Goal: Check status: Check status

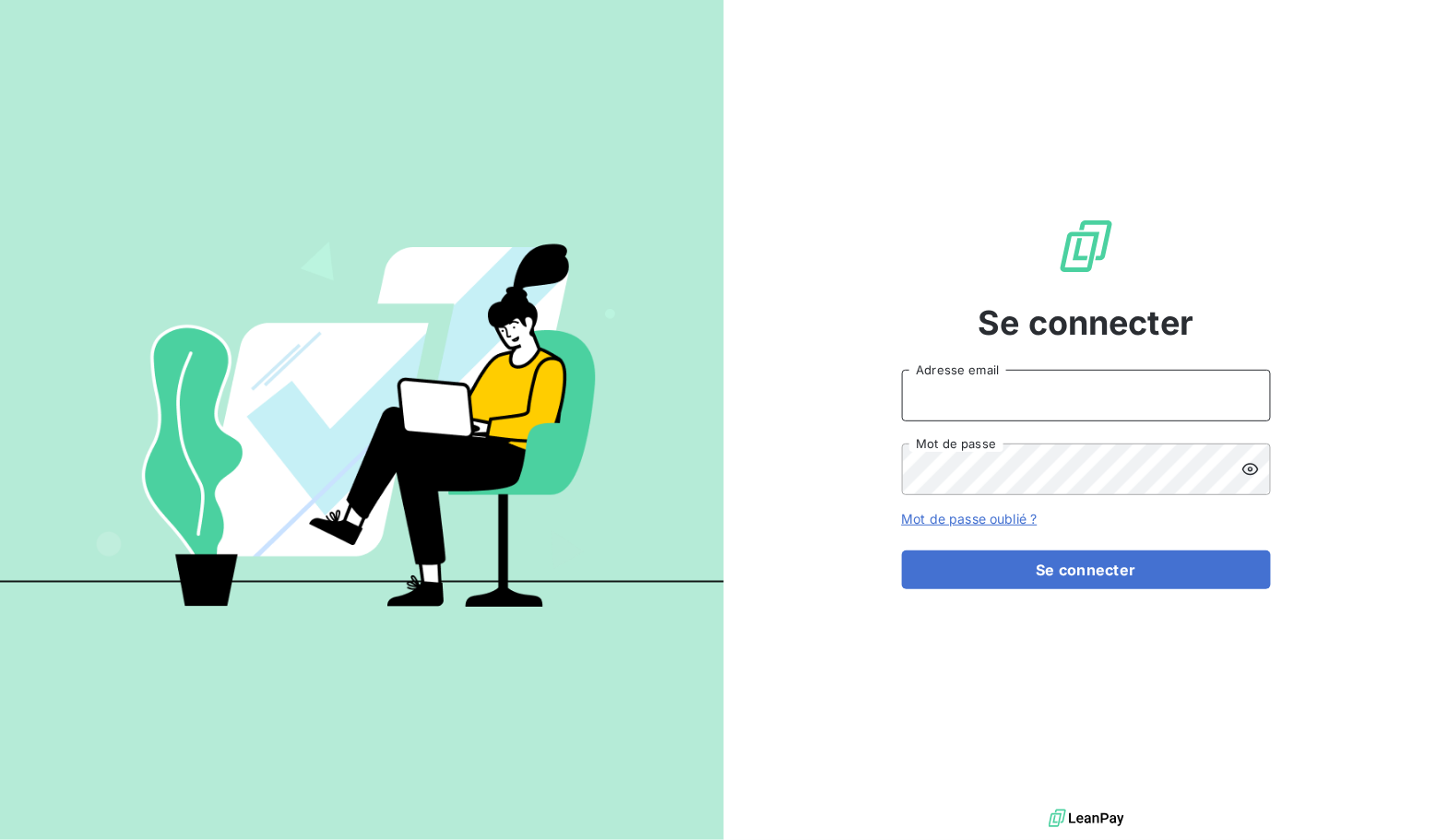
type input "[EMAIL_ADDRESS][DOMAIN_NAME]"
click at [1149, 589] on div "Se connecter [EMAIL_ADDRESS][DOMAIN_NAME] Adresse email Mot de passe Mot de pas…" at bounding box center [1086, 402] width 369 height 805
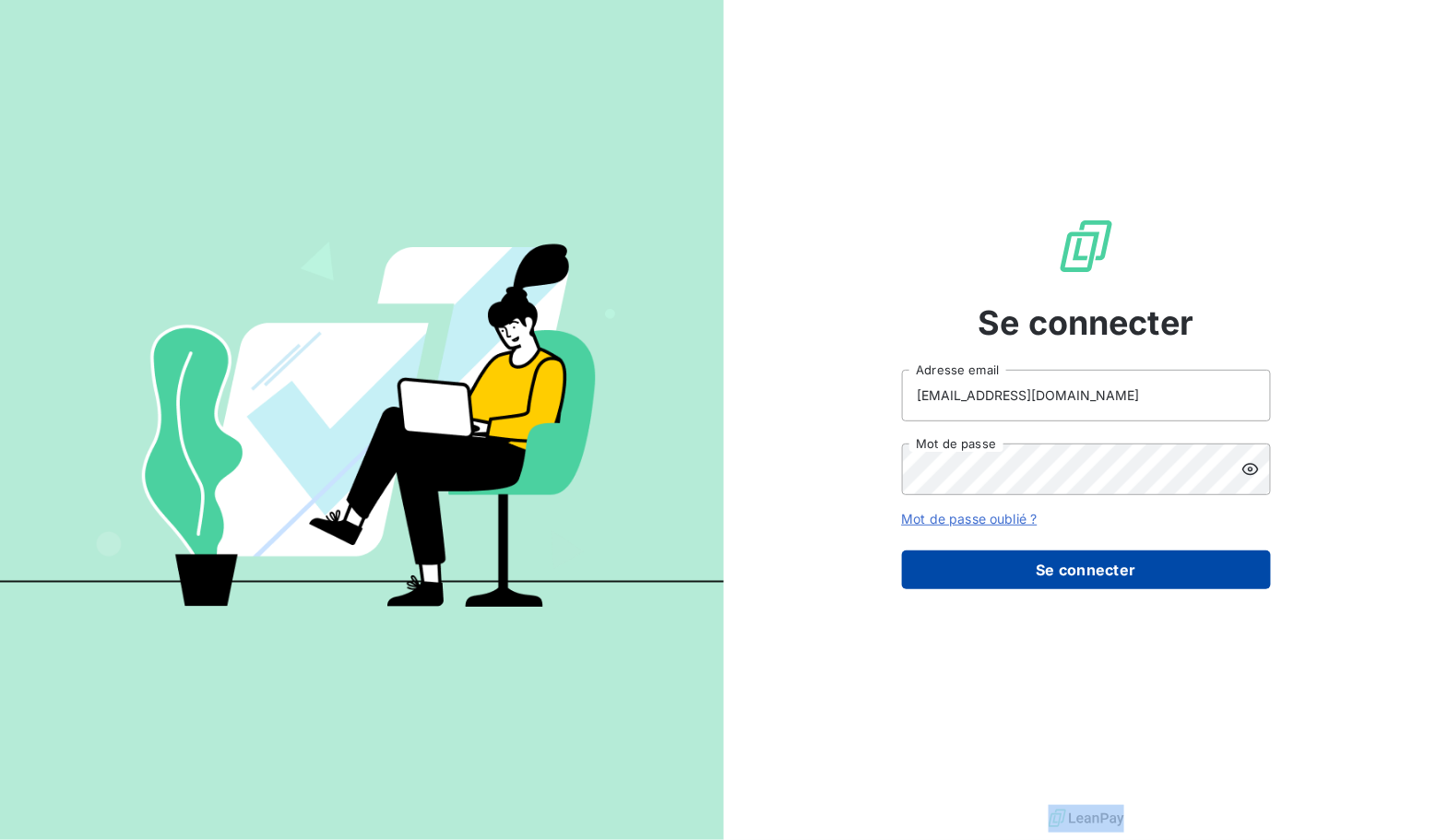
click at [1143, 584] on button "Se connecter" at bounding box center [1086, 570] width 369 height 39
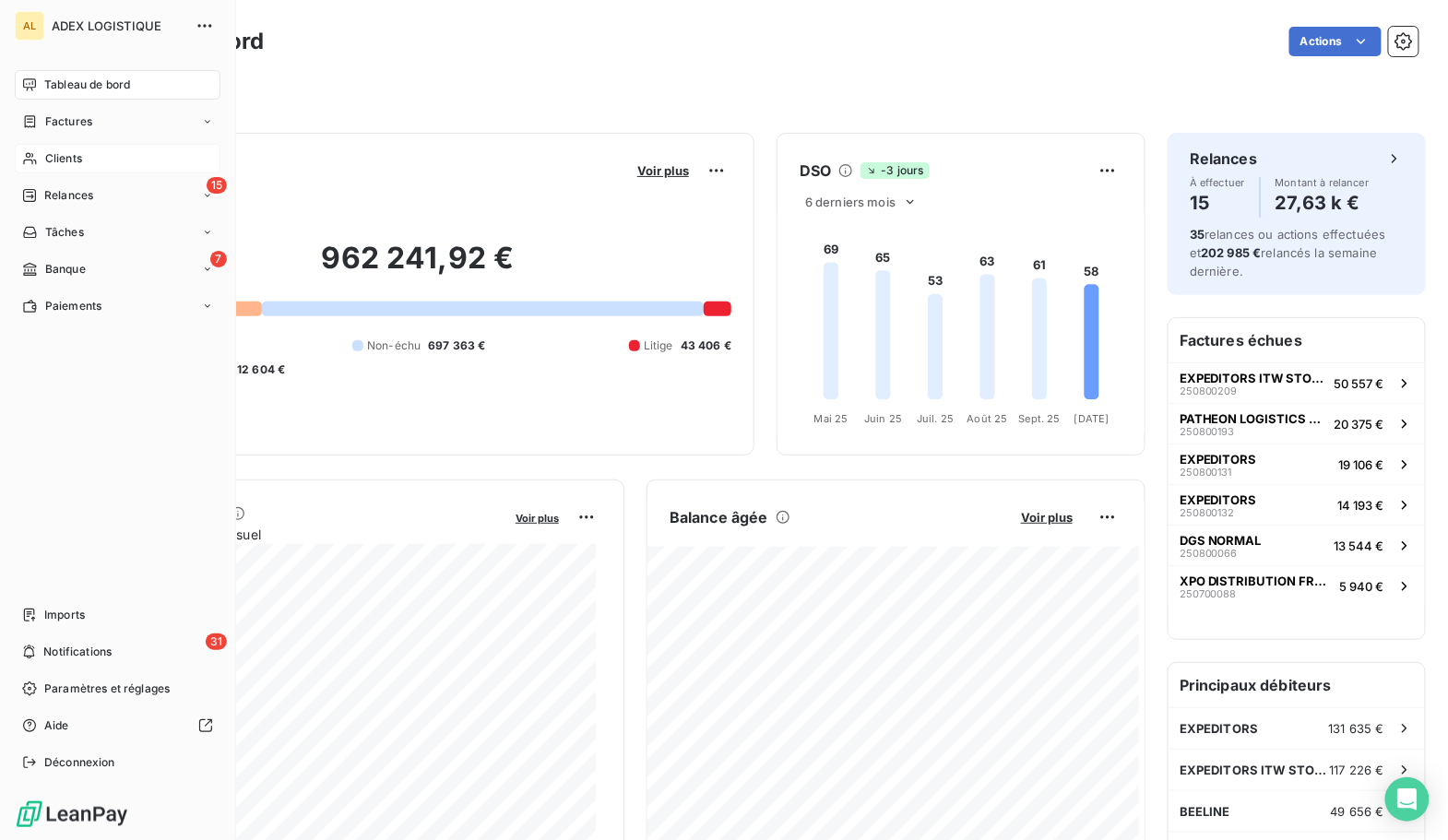
click at [96, 168] on div "Clients" at bounding box center [117, 159] width 206 height 29
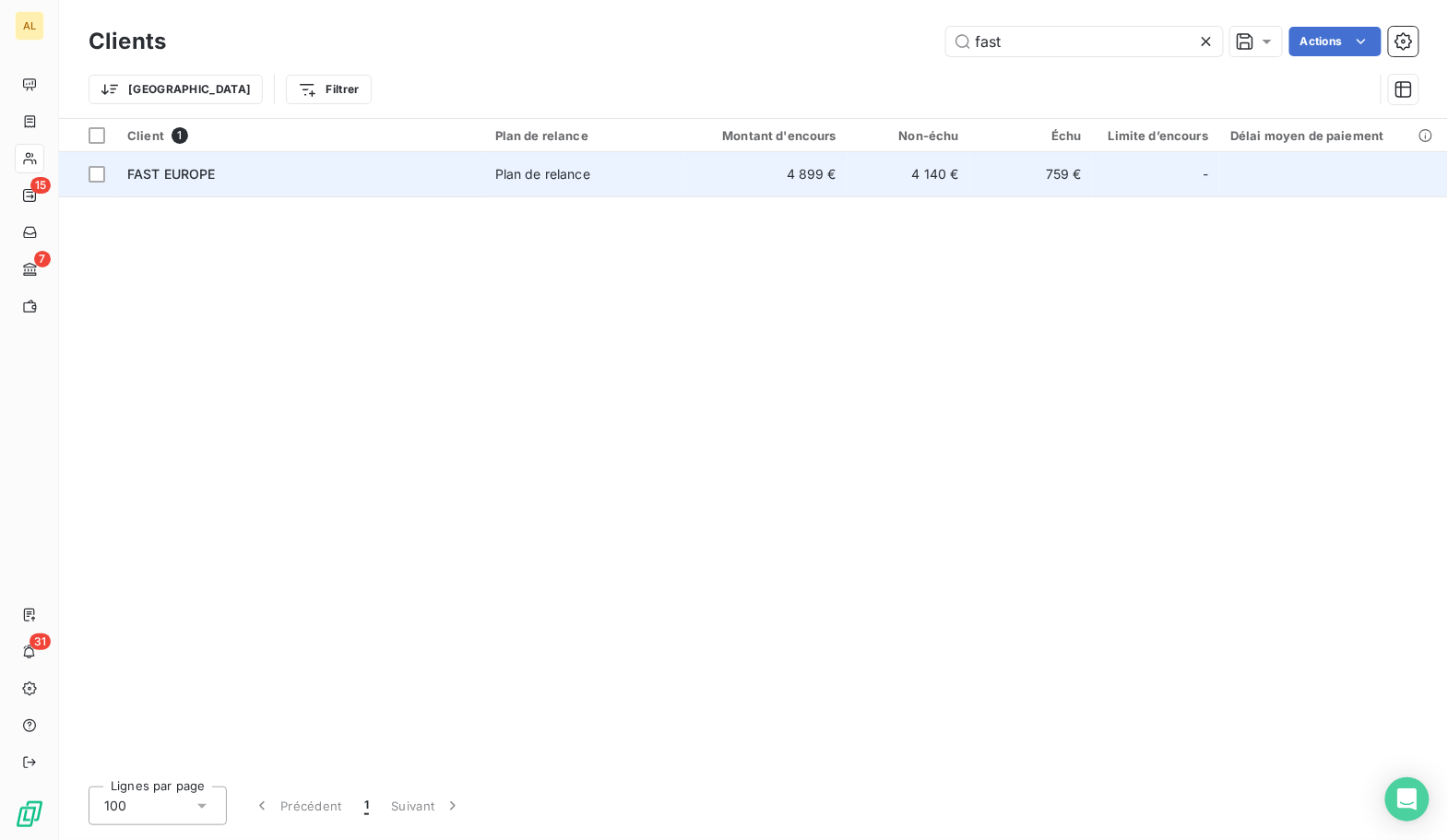
type input "fast"
click at [209, 172] on span "FAST EUROPE" at bounding box center [171, 174] width 88 height 16
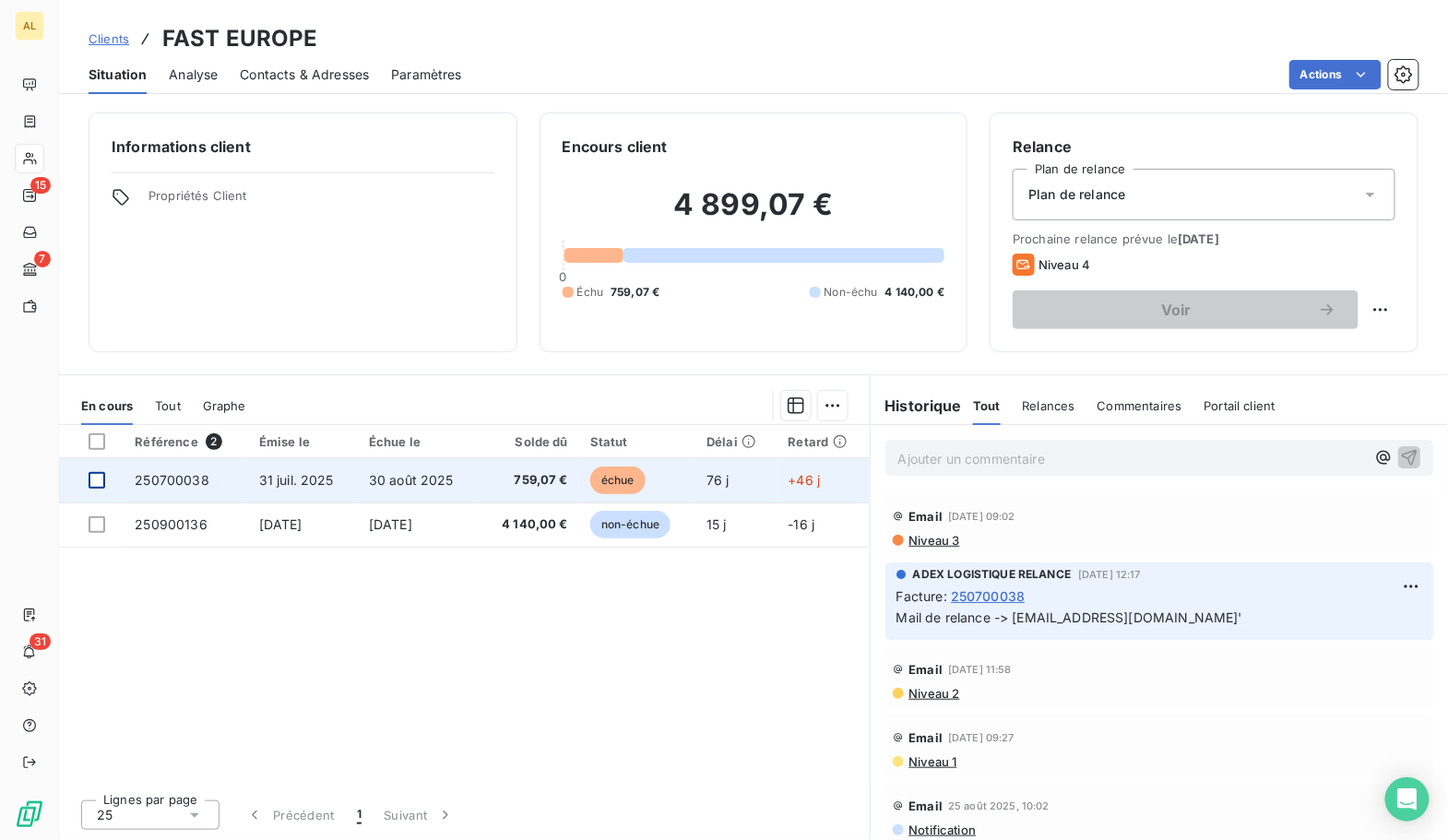
click at [103, 482] on div at bounding box center [96, 480] width 17 height 17
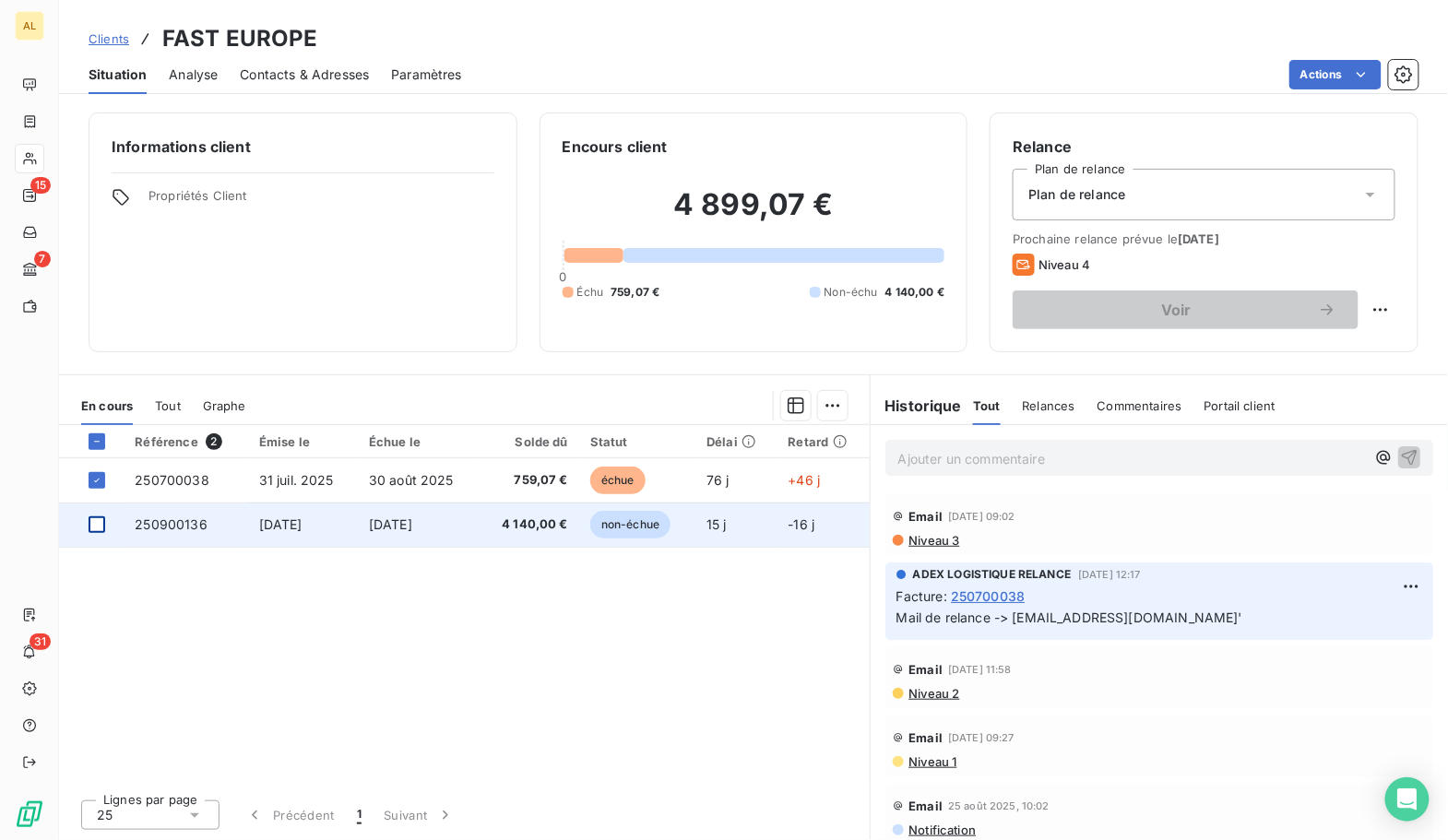
click at [100, 517] on div at bounding box center [96, 524] width 17 height 17
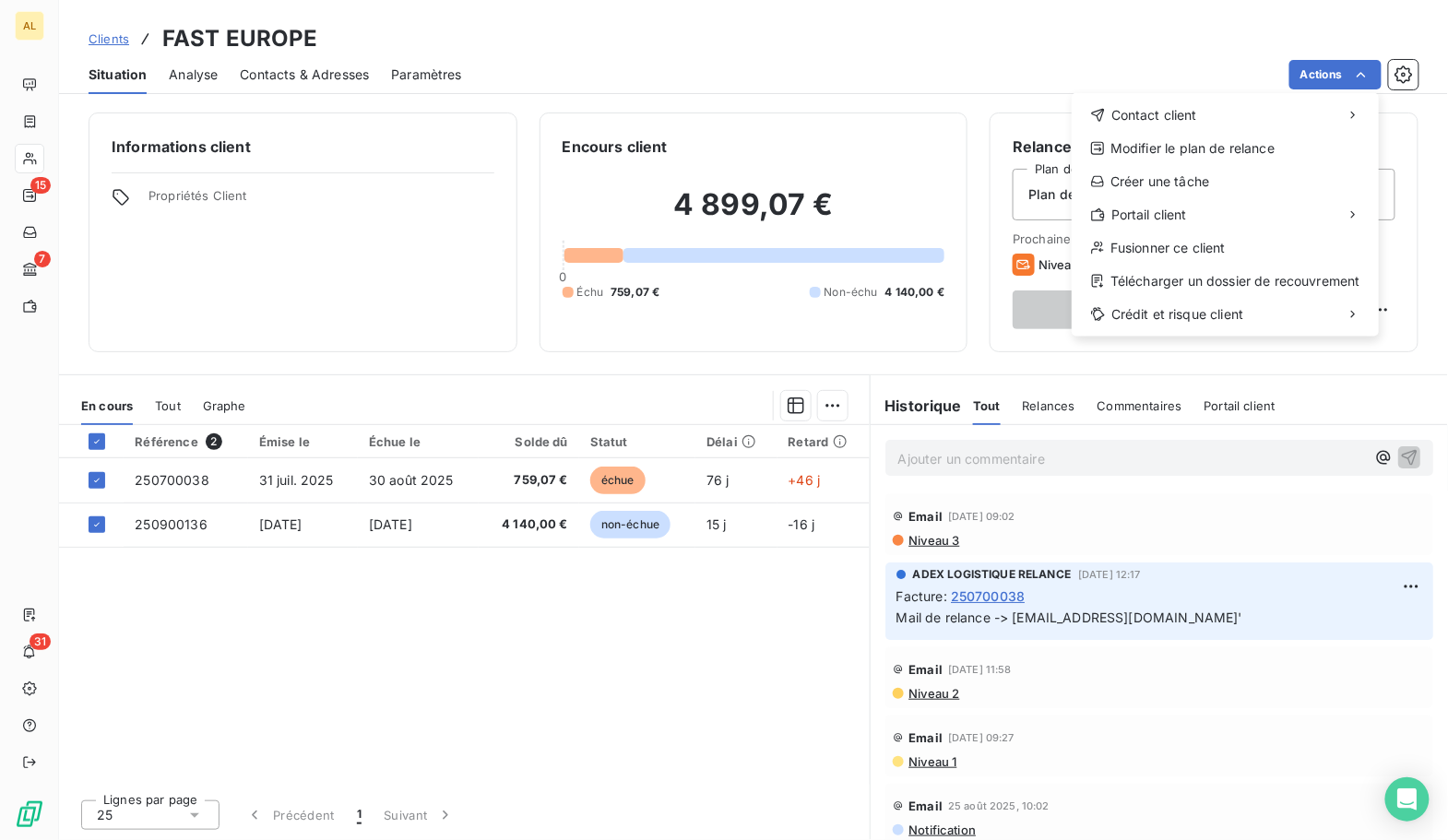
click at [958, 102] on html "AL 15 7 31 Clients FAST EUROPE Situation Analyse Contacts & Adresses Paramètres…" at bounding box center [724, 420] width 1448 height 840
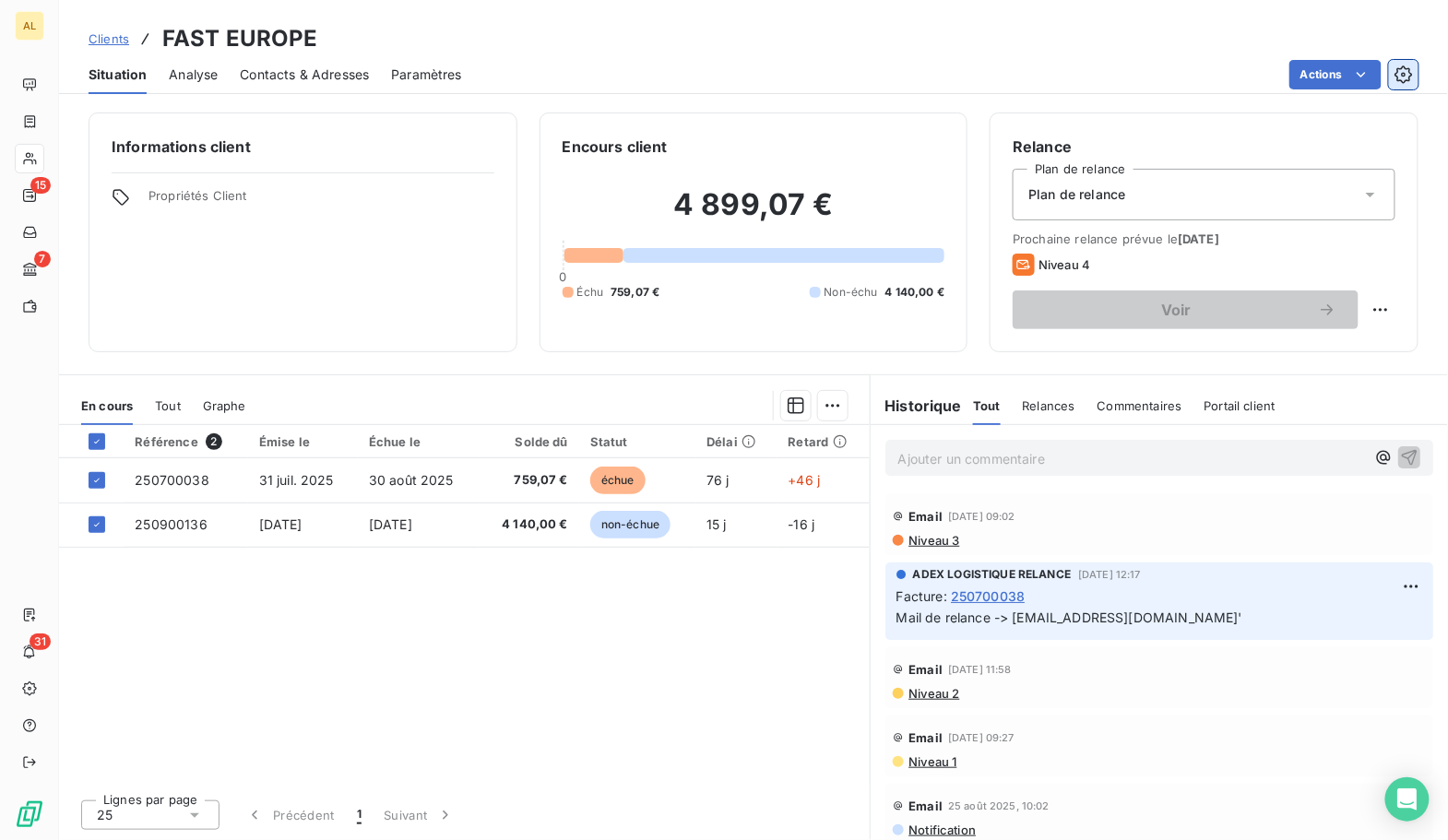
click at [1400, 82] on icon "button" at bounding box center [1403, 74] width 19 height 19
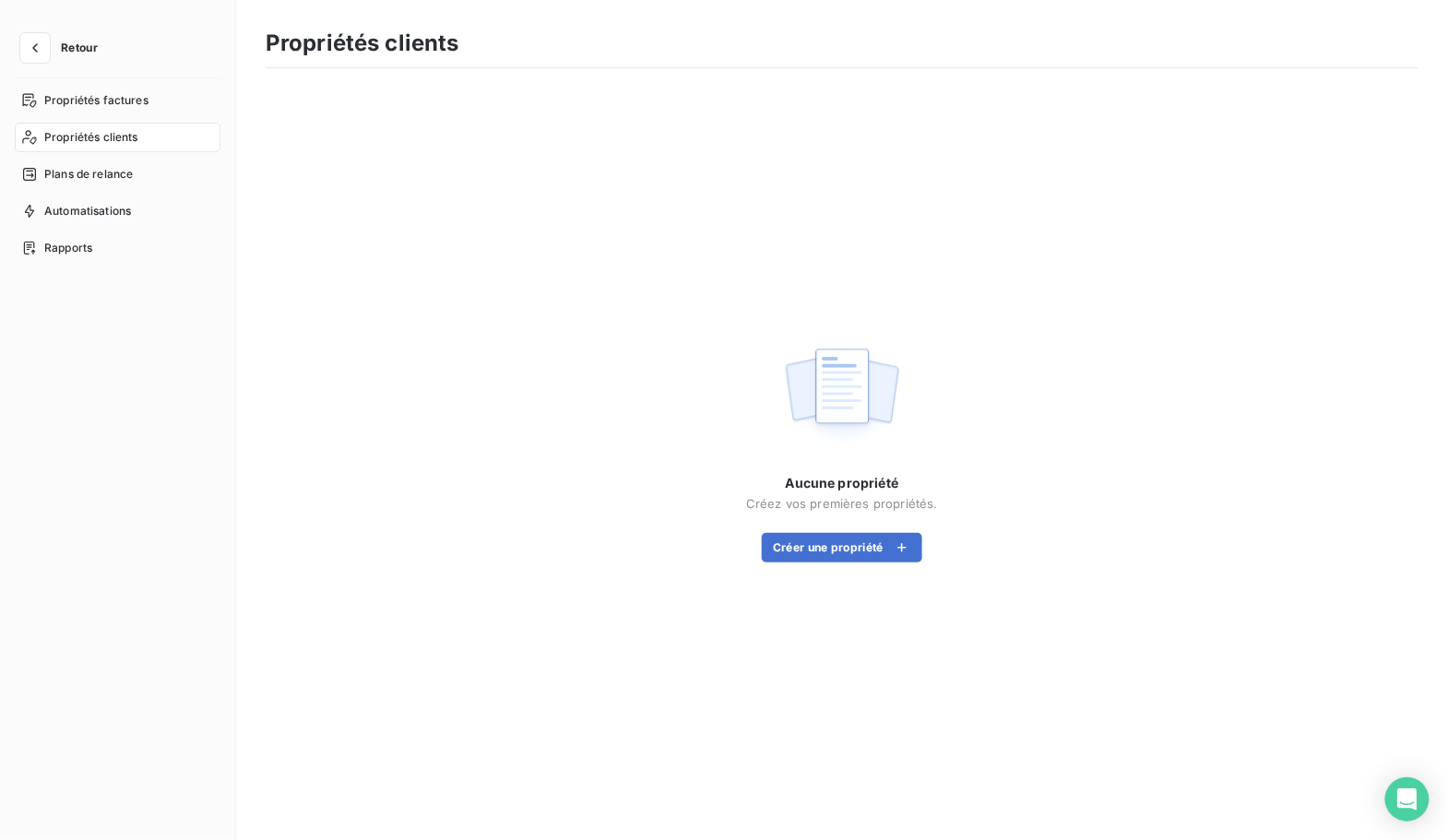
click at [72, 138] on span "Propriétés clients" at bounding box center [91, 137] width 94 height 17
click at [39, 59] on button "button" at bounding box center [35, 48] width 29 height 29
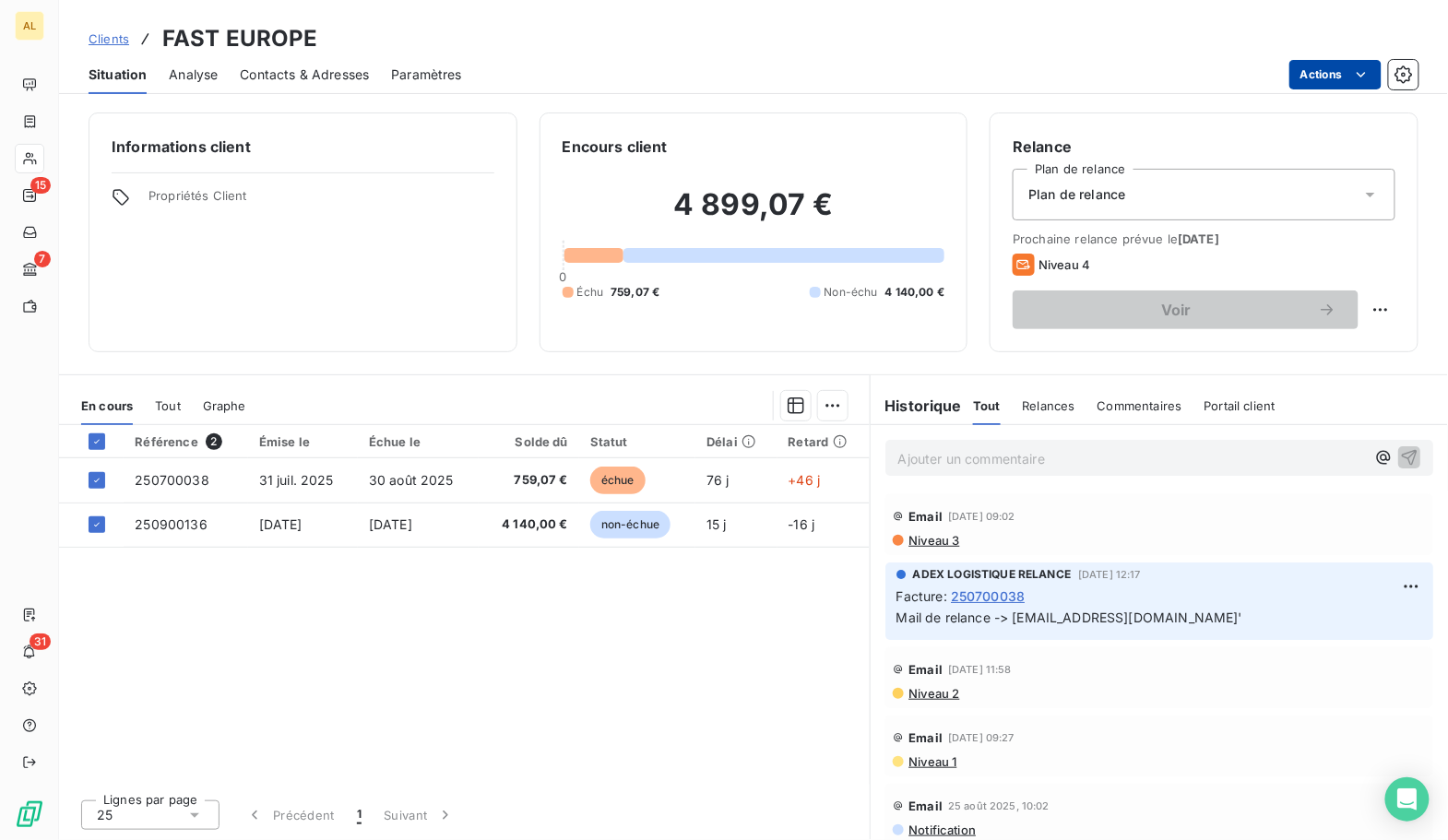
click at [1330, 86] on html "AL 15 7 31 Clients FAST EUROPE Situation Analyse Contacts & Adresses Paramètres…" at bounding box center [724, 420] width 1448 height 840
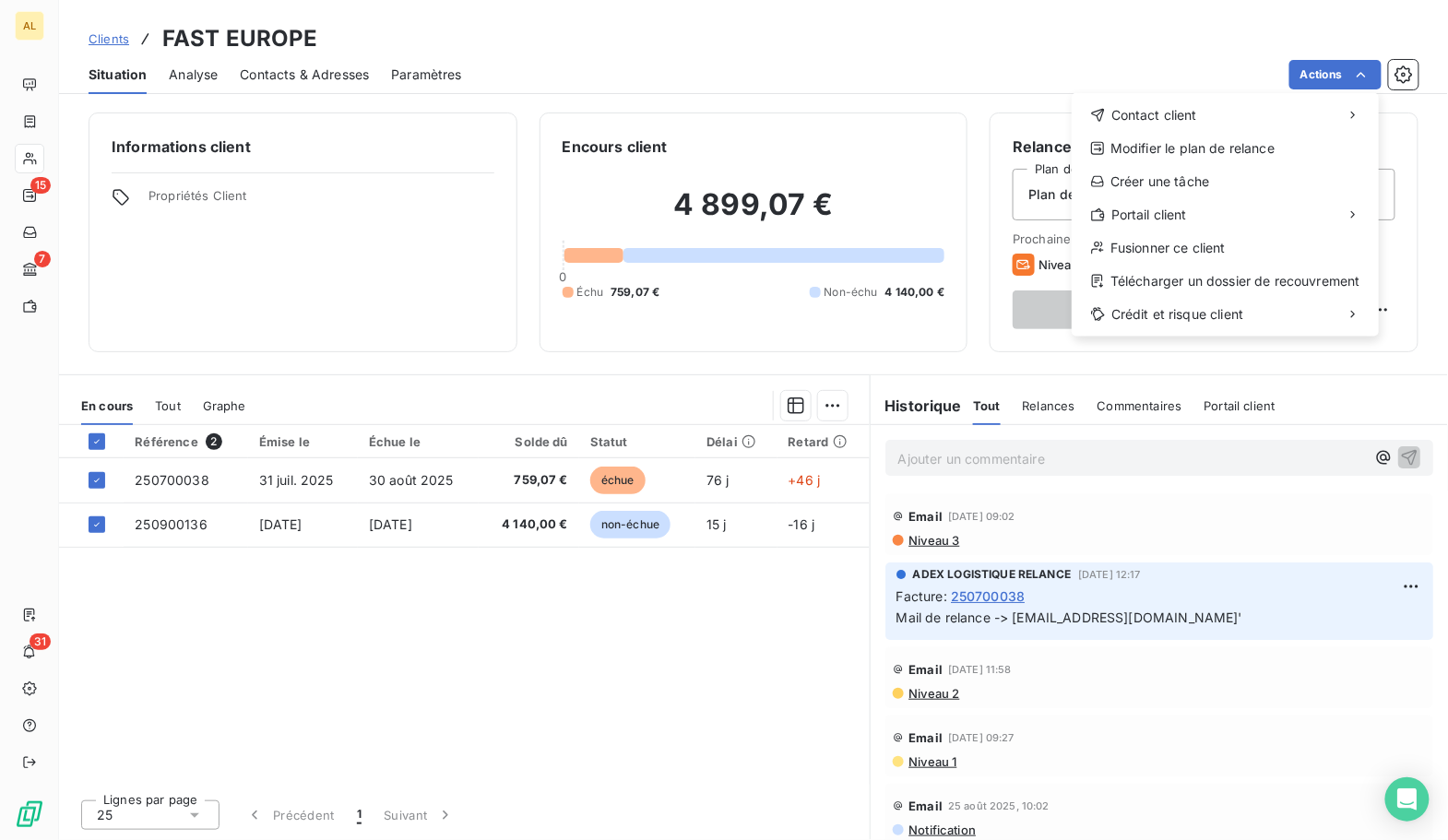
click at [927, 155] on html "AL 15 7 31 Clients FAST EUROPE Situation Analyse Contacts & Adresses Paramètres…" at bounding box center [724, 420] width 1448 height 840
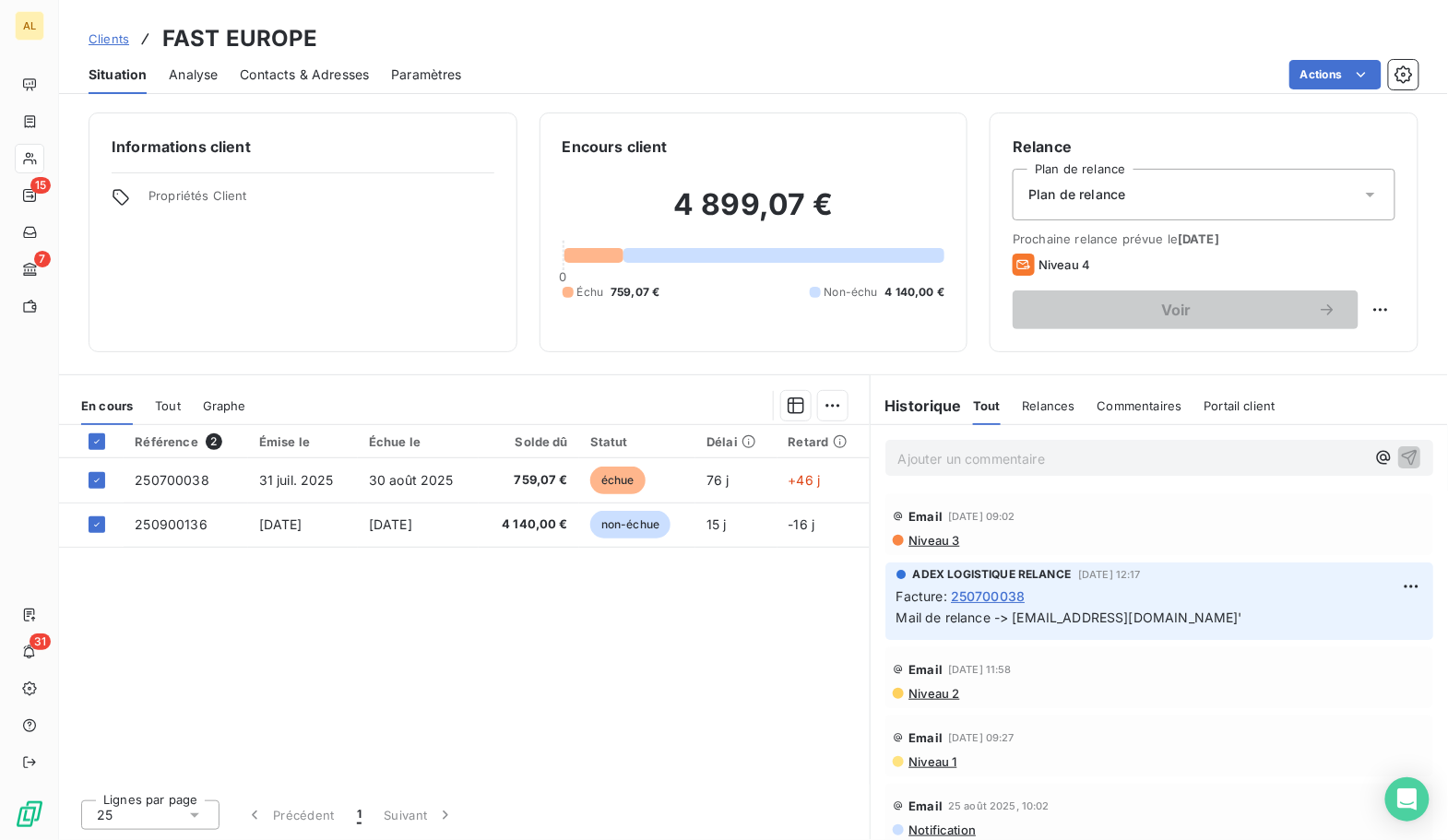
click at [167, 405] on span "Tout" at bounding box center [167, 405] width 25 height 15
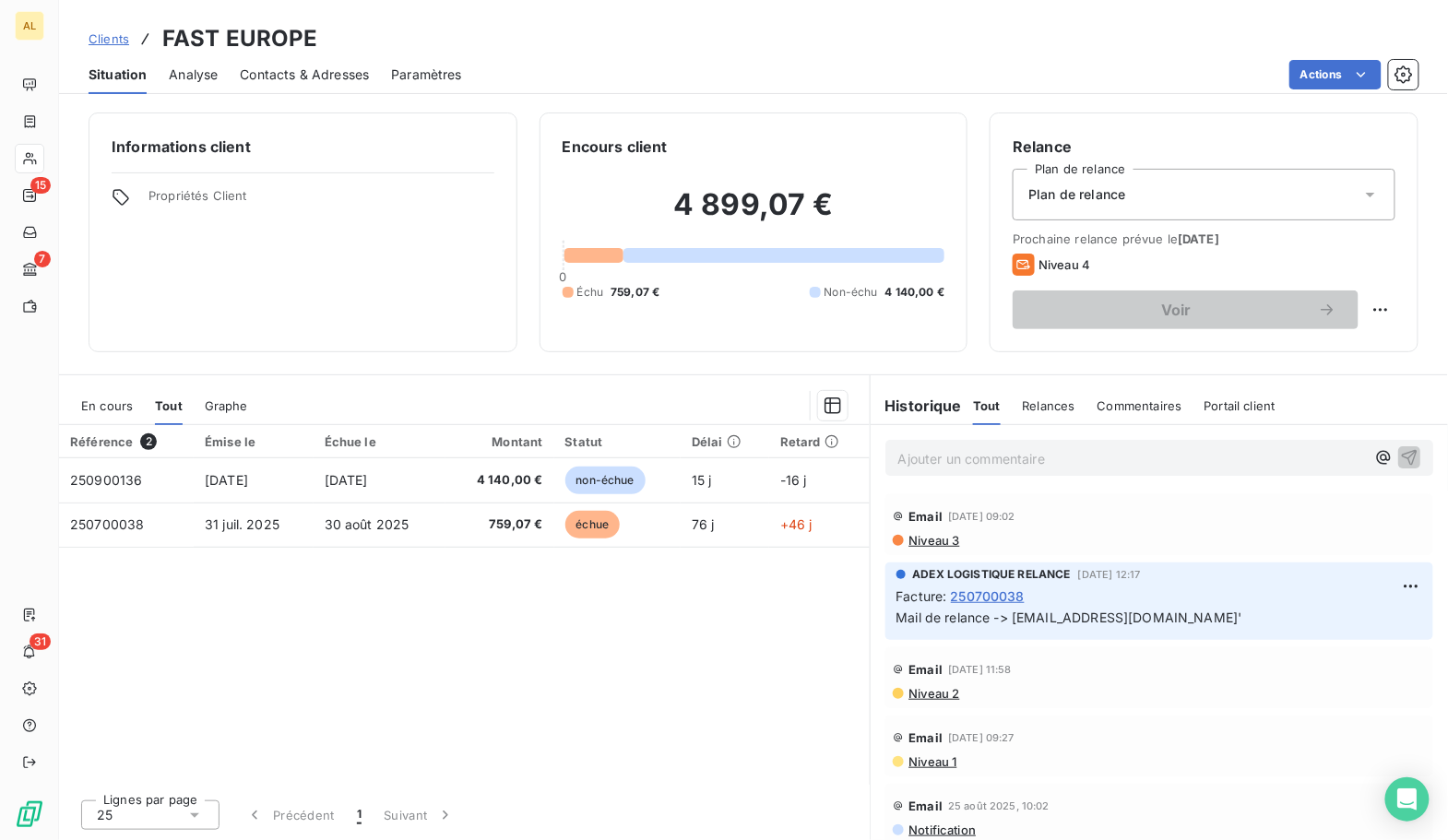
click at [105, 31] on span "Clients" at bounding box center [108, 38] width 40 height 15
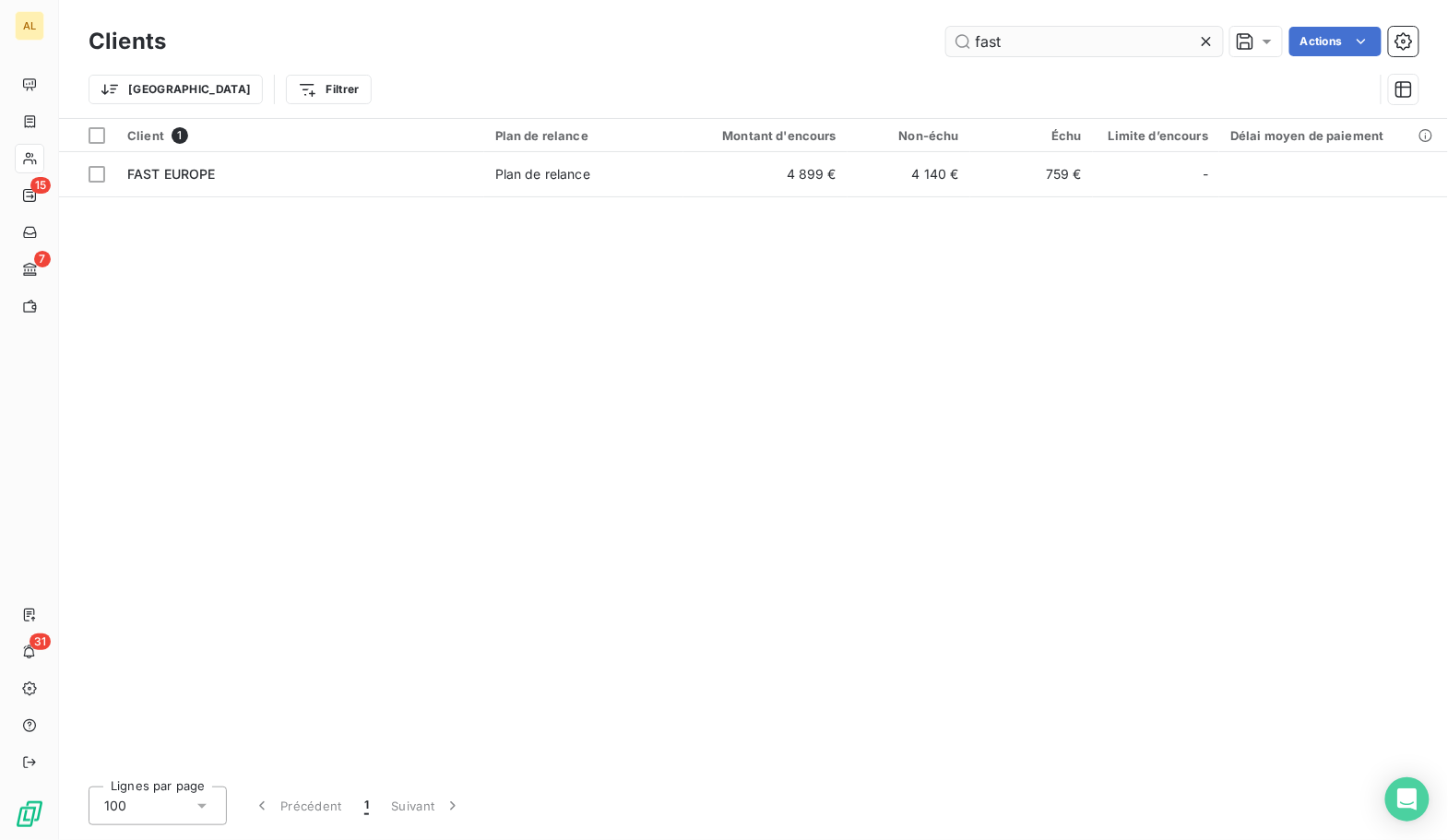
click at [993, 35] on input "fast" at bounding box center [1084, 41] width 277 height 29
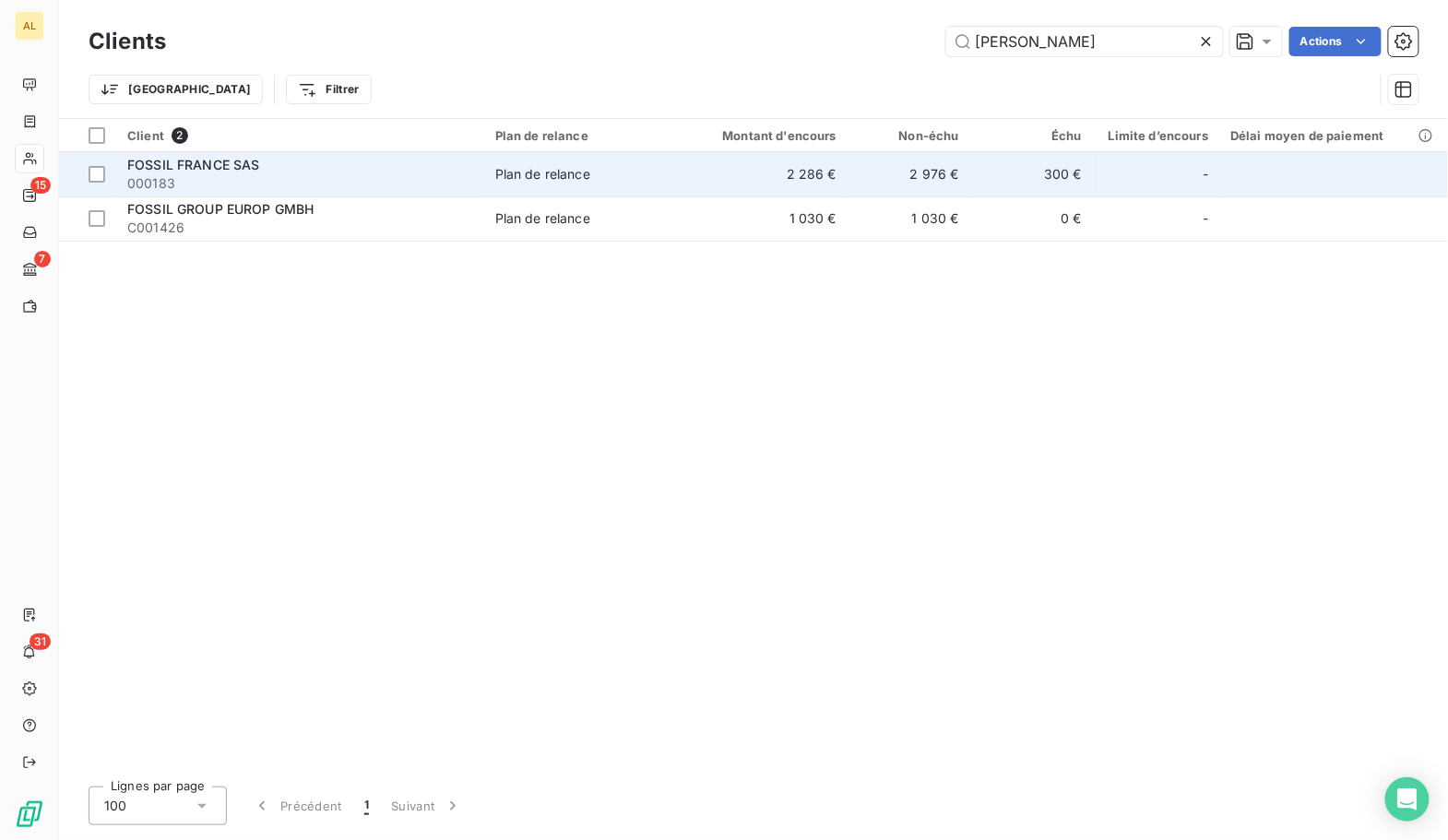
type input "[PERSON_NAME]"
click at [183, 170] on span "FOSSIL FRANCE SAS" at bounding box center [194, 164] width 133 height 16
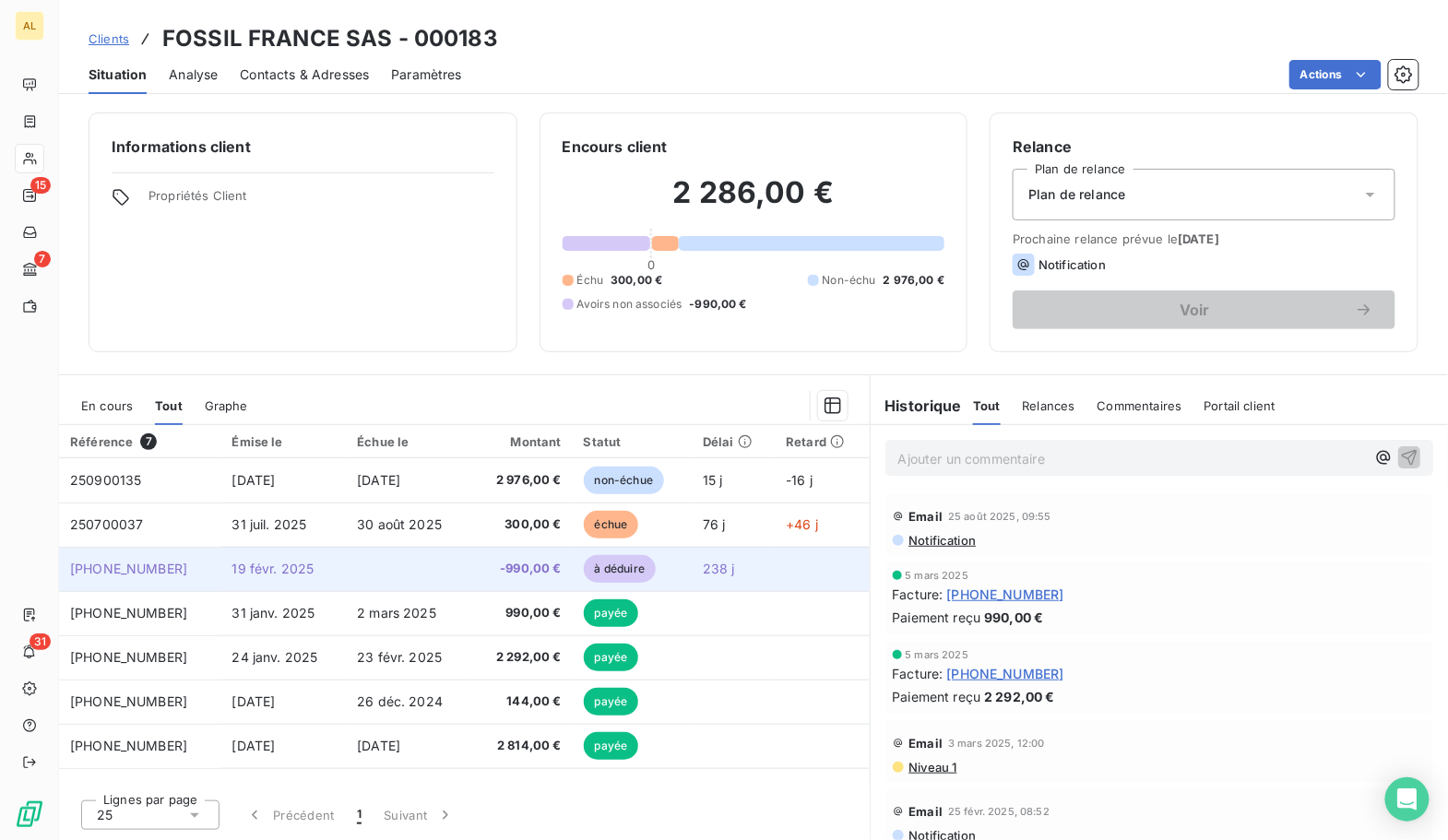
click at [306, 578] on td "19 févr. 2025" at bounding box center [284, 568] width 125 height 44
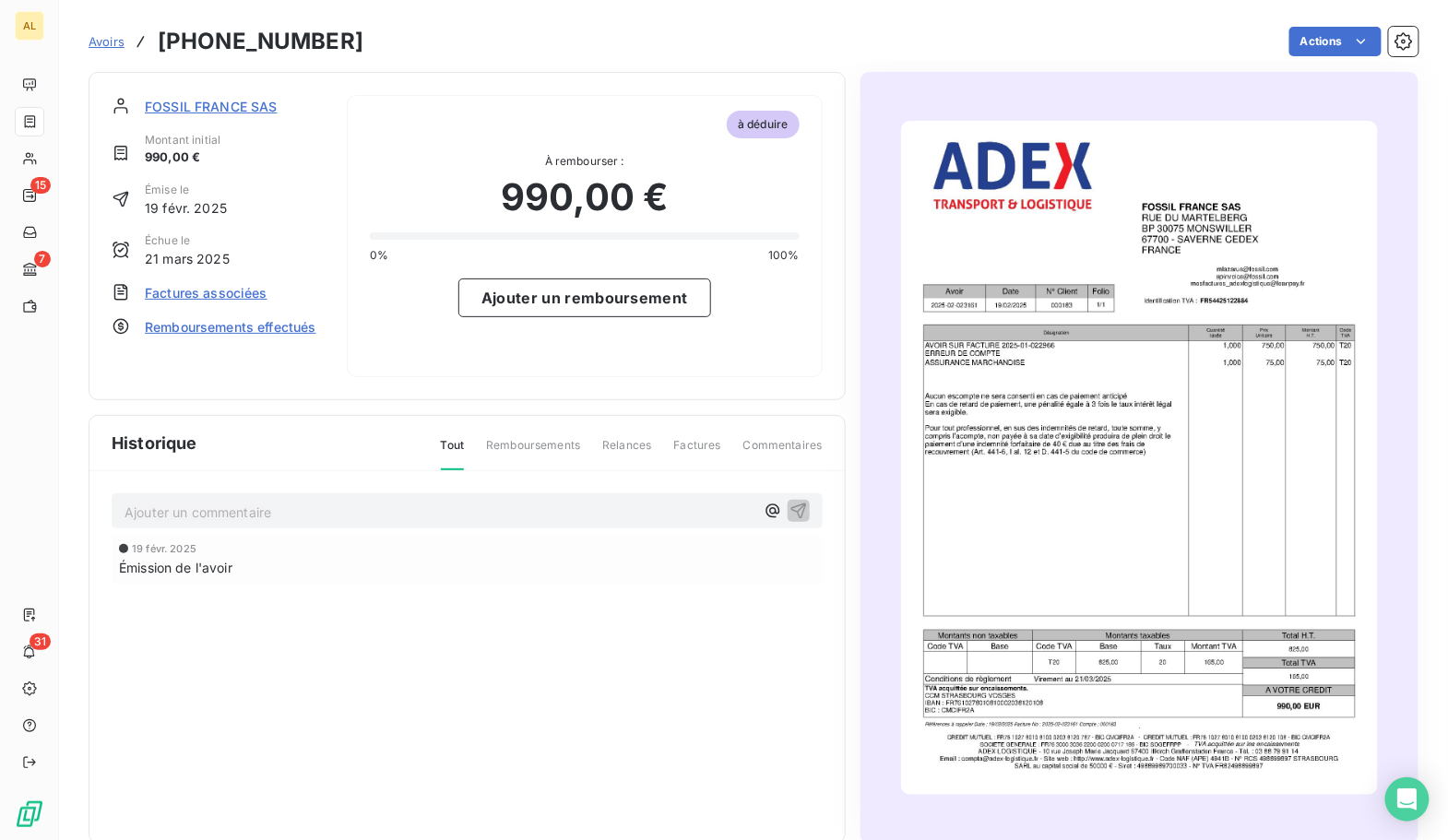
click at [108, 43] on span "Avoirs" at bounding box center [106, 41] width 36 height 15
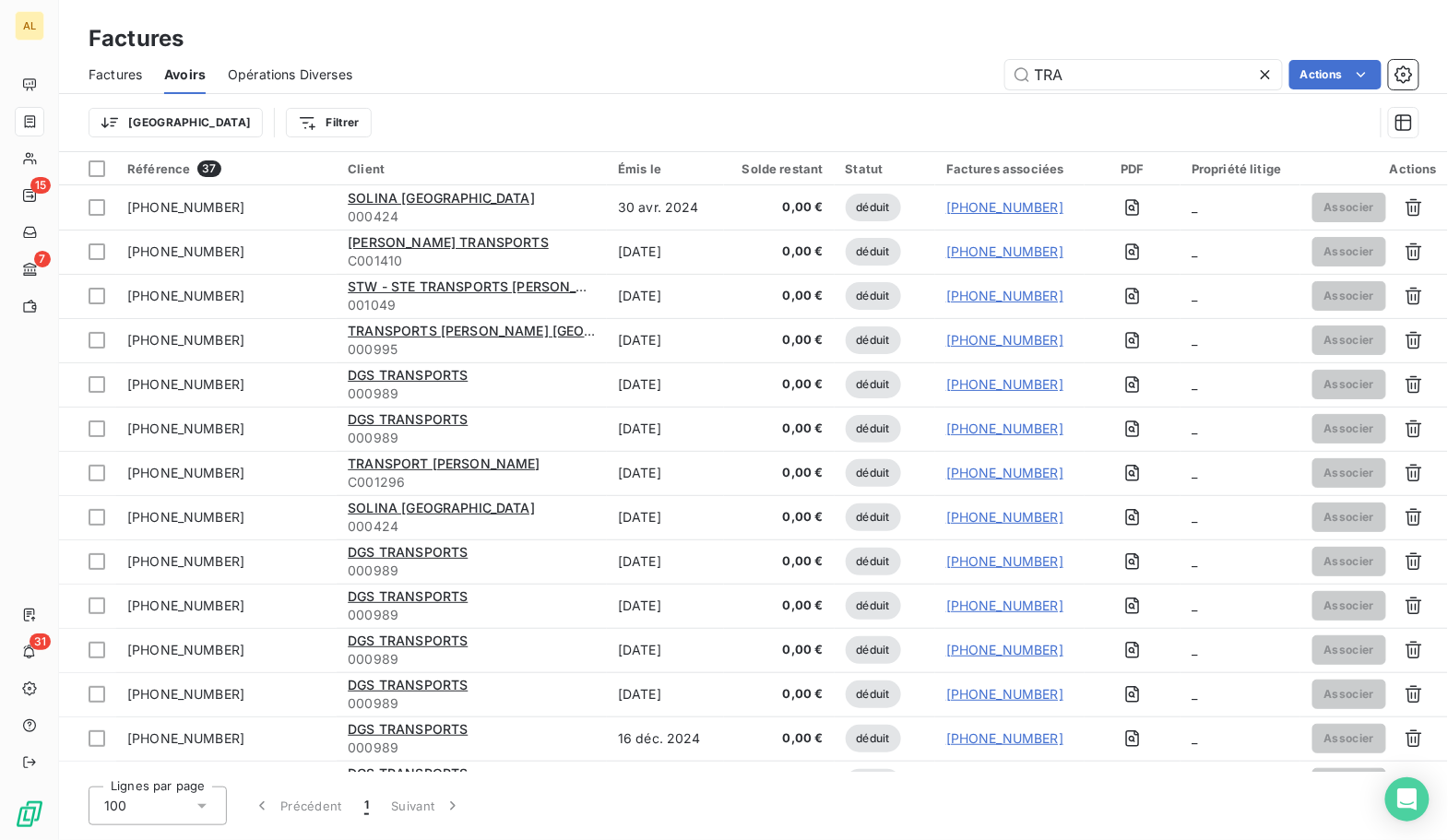
click at [1263, 76] on icon at bounding box center [1265, 74] width 19 height 19
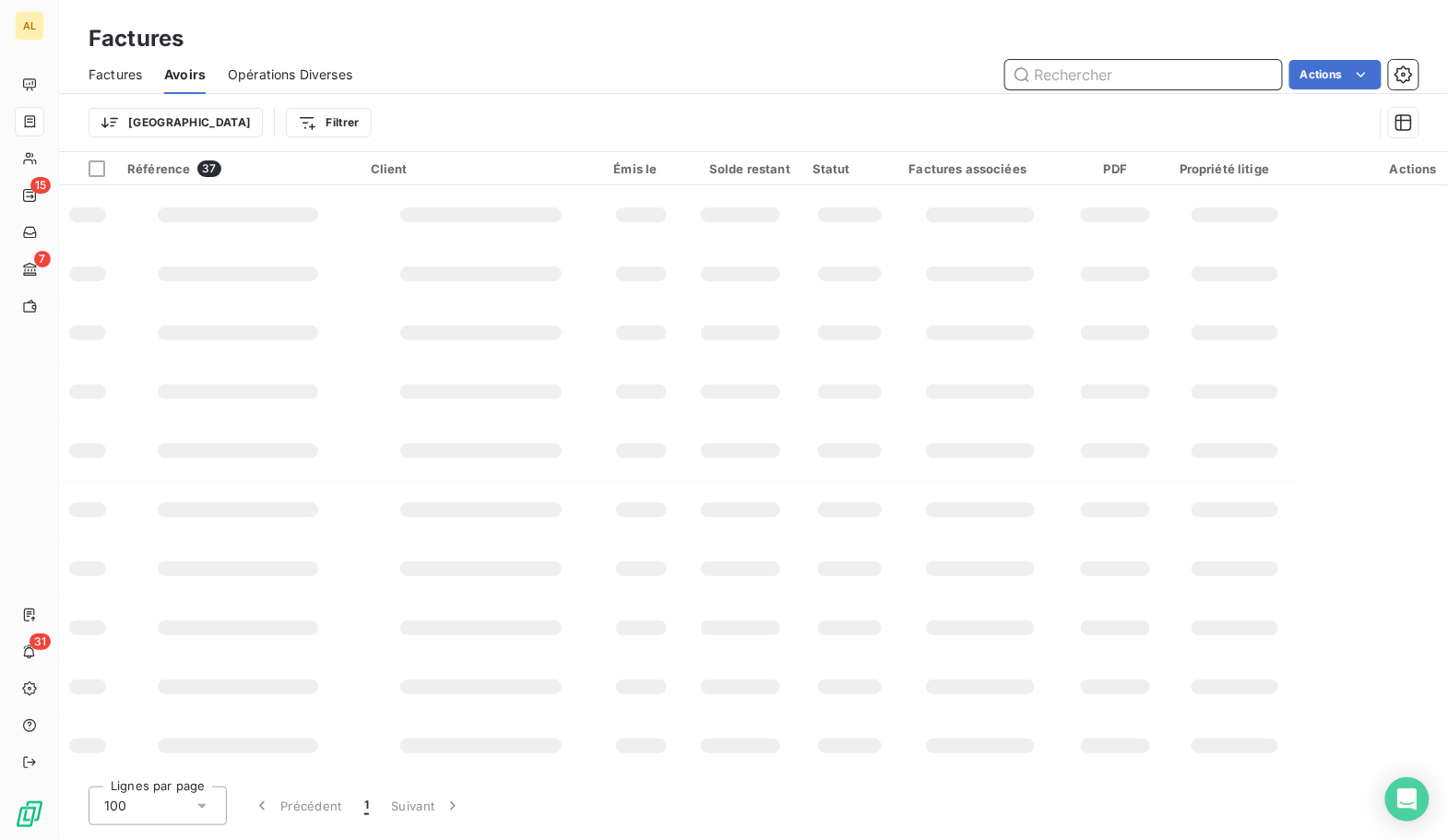
click at [1109, 74] on input "text" at bounding box center [1144, 74] width 277 height 29
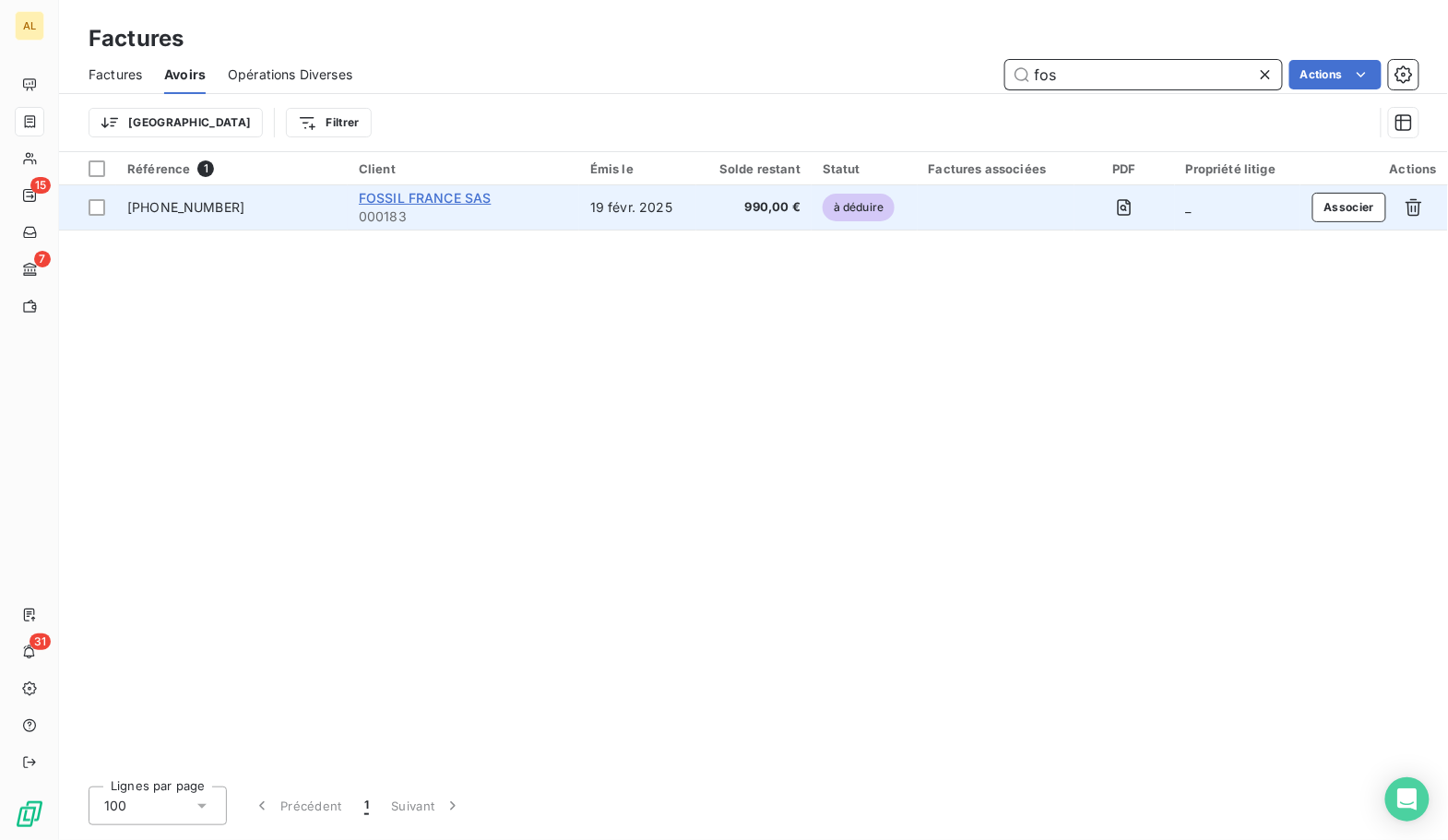
type input "fos"
click at [436, 193] on span "FOSSIL FRANCE SAS" at bounding box center [425, 198] width 133 height 16
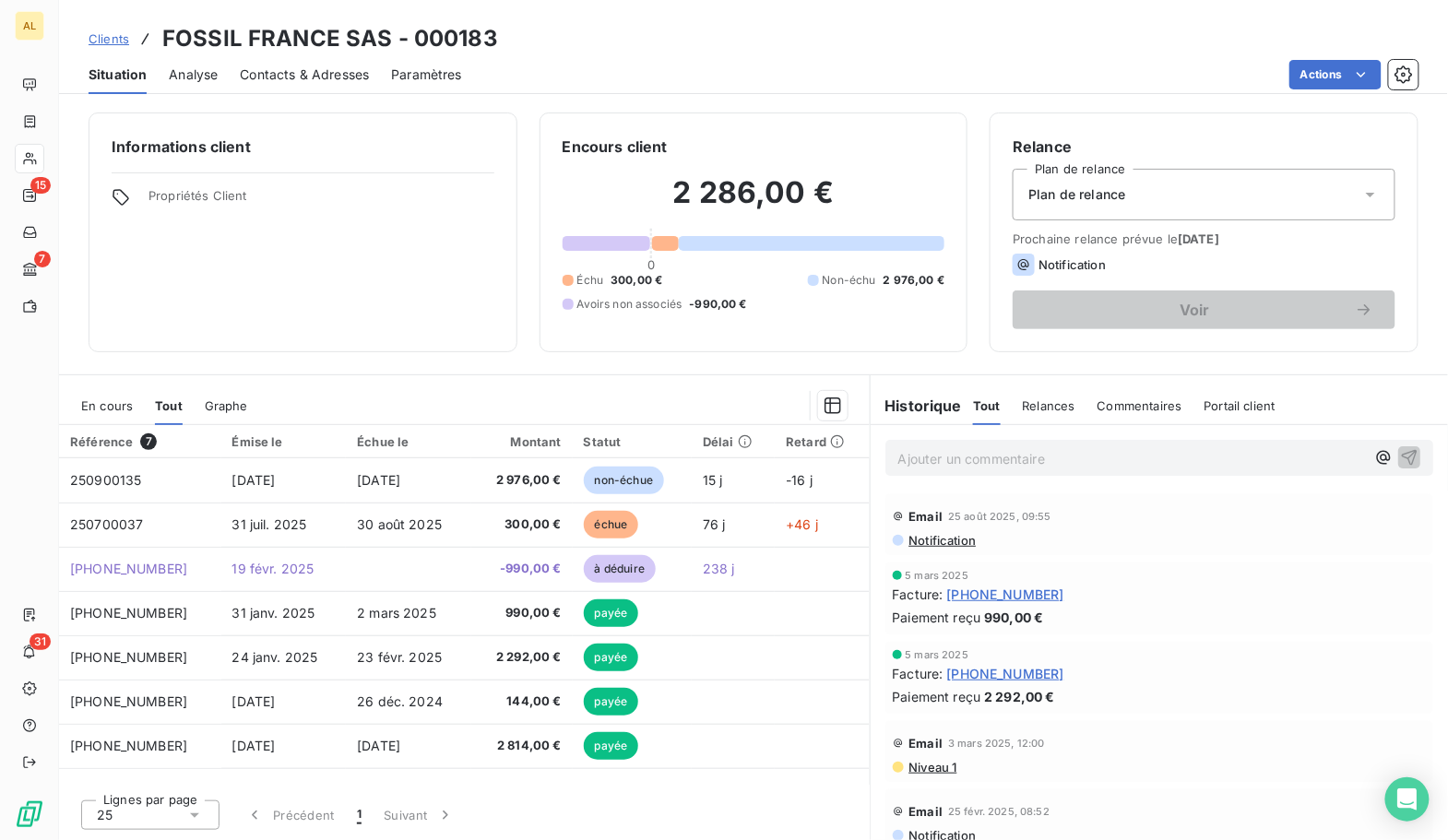
click at [120, 34] on span "Clients" at bounding box center [108, 38] width 40 height 15
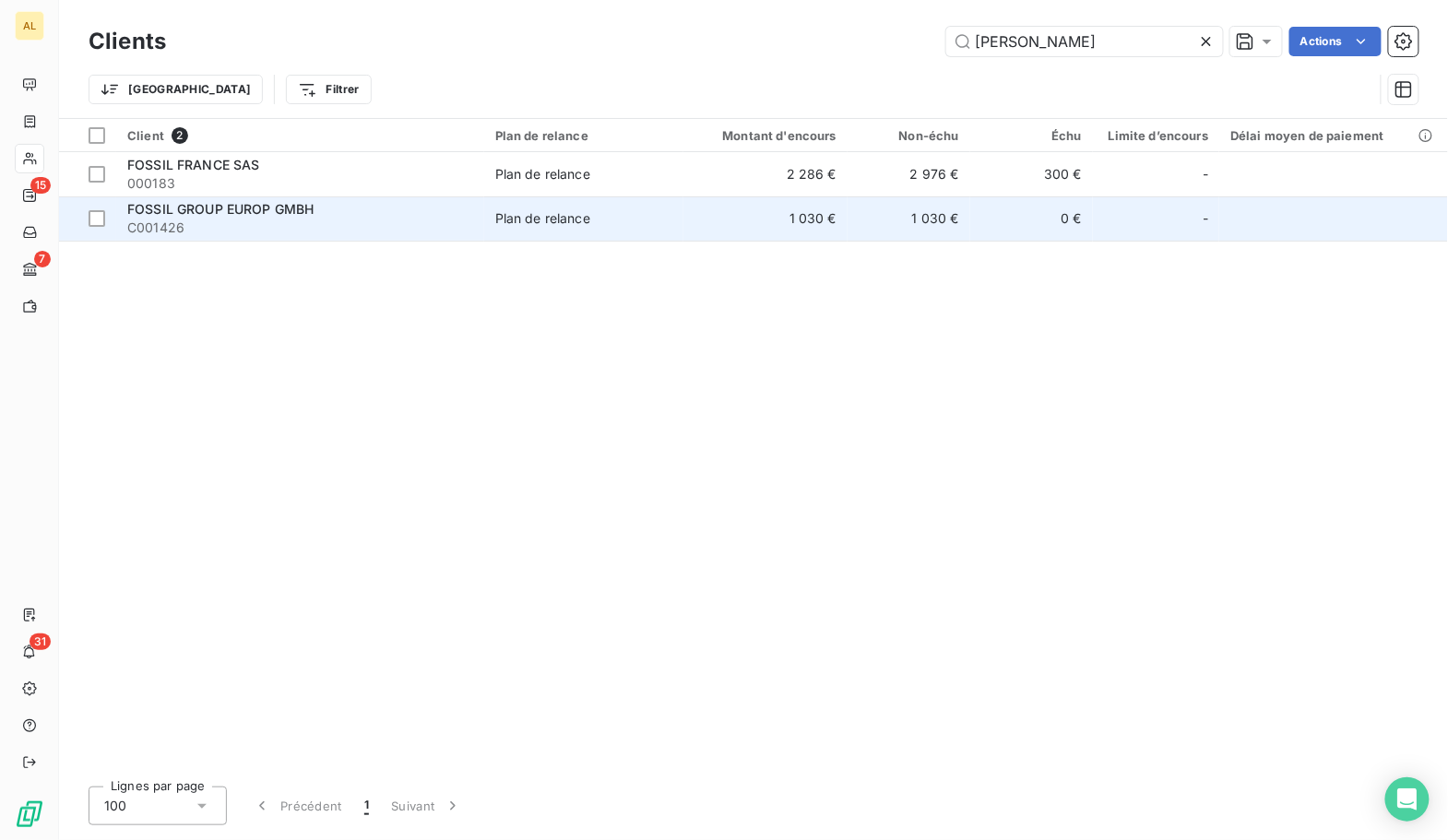
click at [182, 205] on span "FOSSIL GROUP EUROP GMBH" at bounding box center [220, 209] width 186 height 16
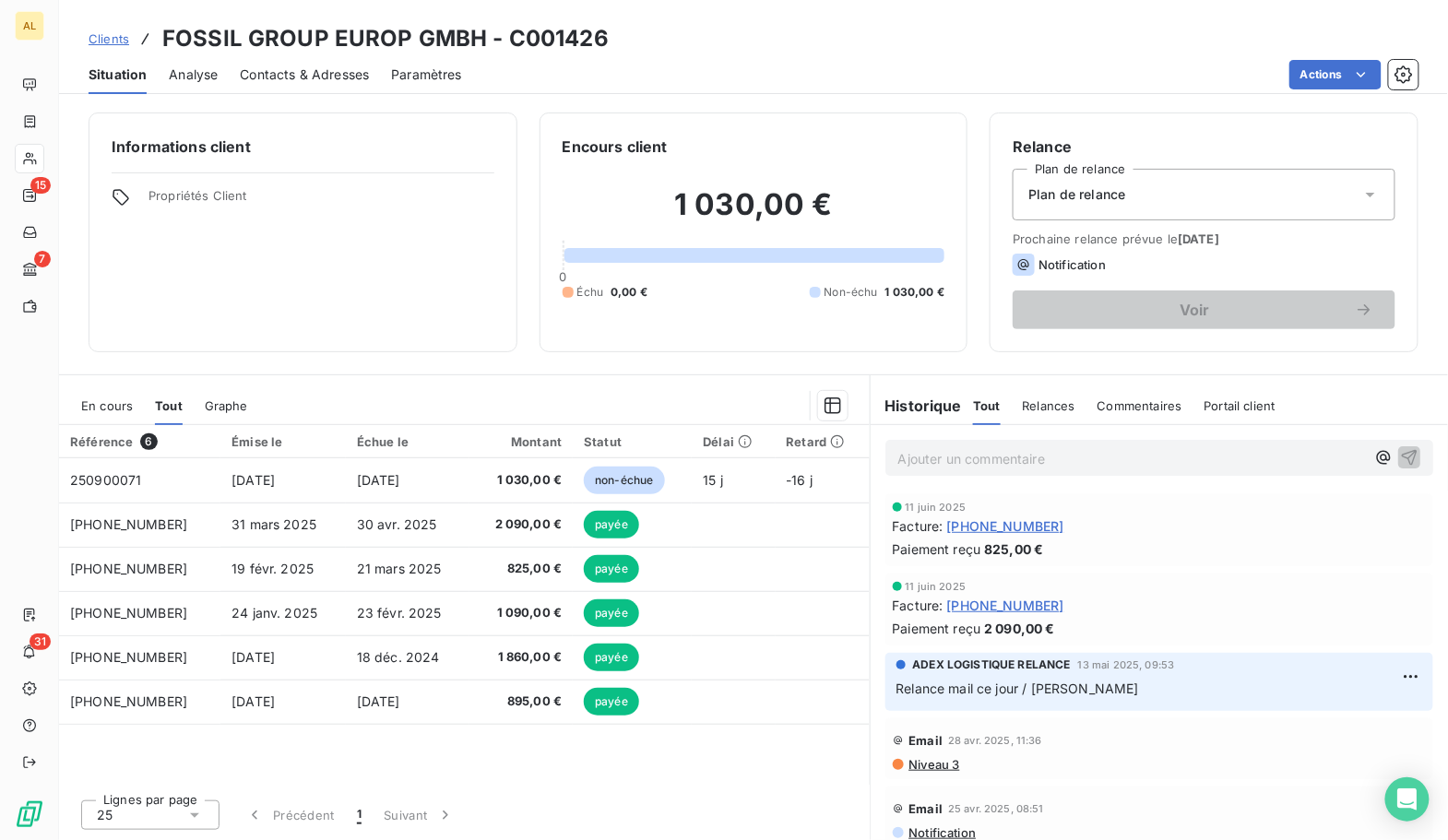
click at [118, 38] on span "Clients" at bounding box center [108, 38] width 40 height 15
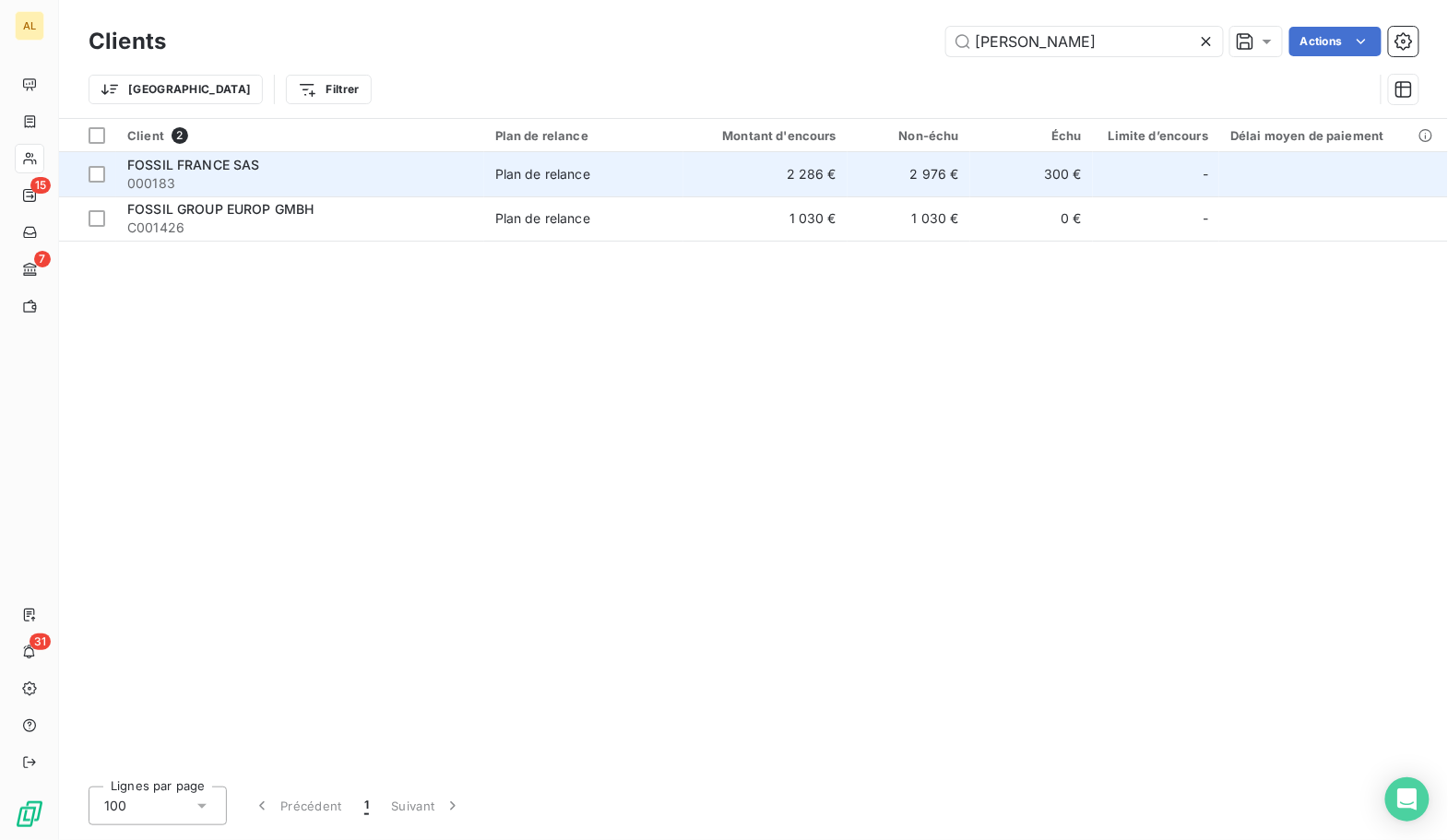
click at [182, 162] on span "FOSSIL FRANCE SAS" at bounding box center [194, 164] width 133 height 16
